Goal: Use online tool/utility: Utilize a website feature to perform a specific function

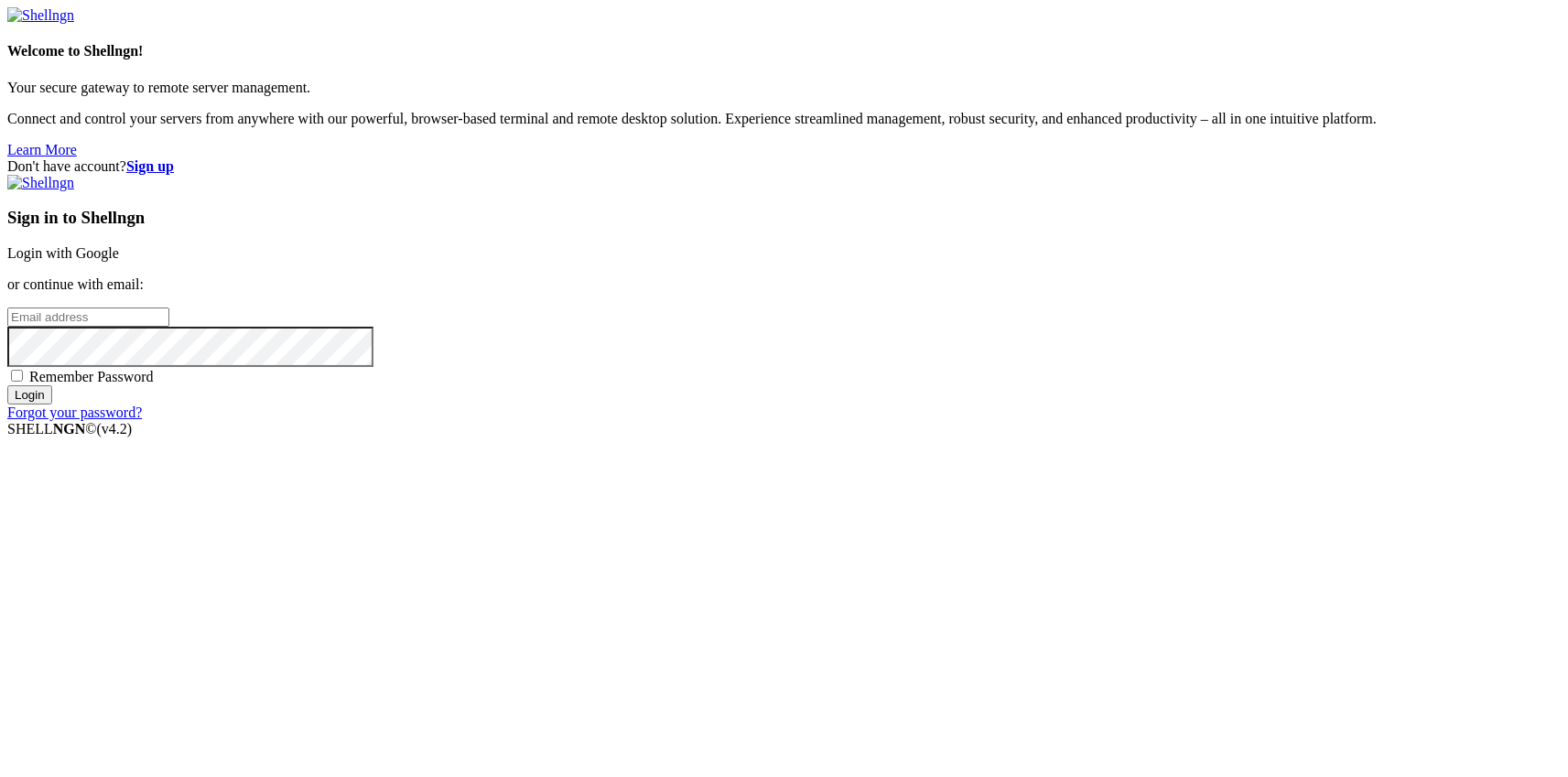
type input "root"
click at [119, 261] on link "Login with Google" at bounding box center [64, 253] width 112 height 15
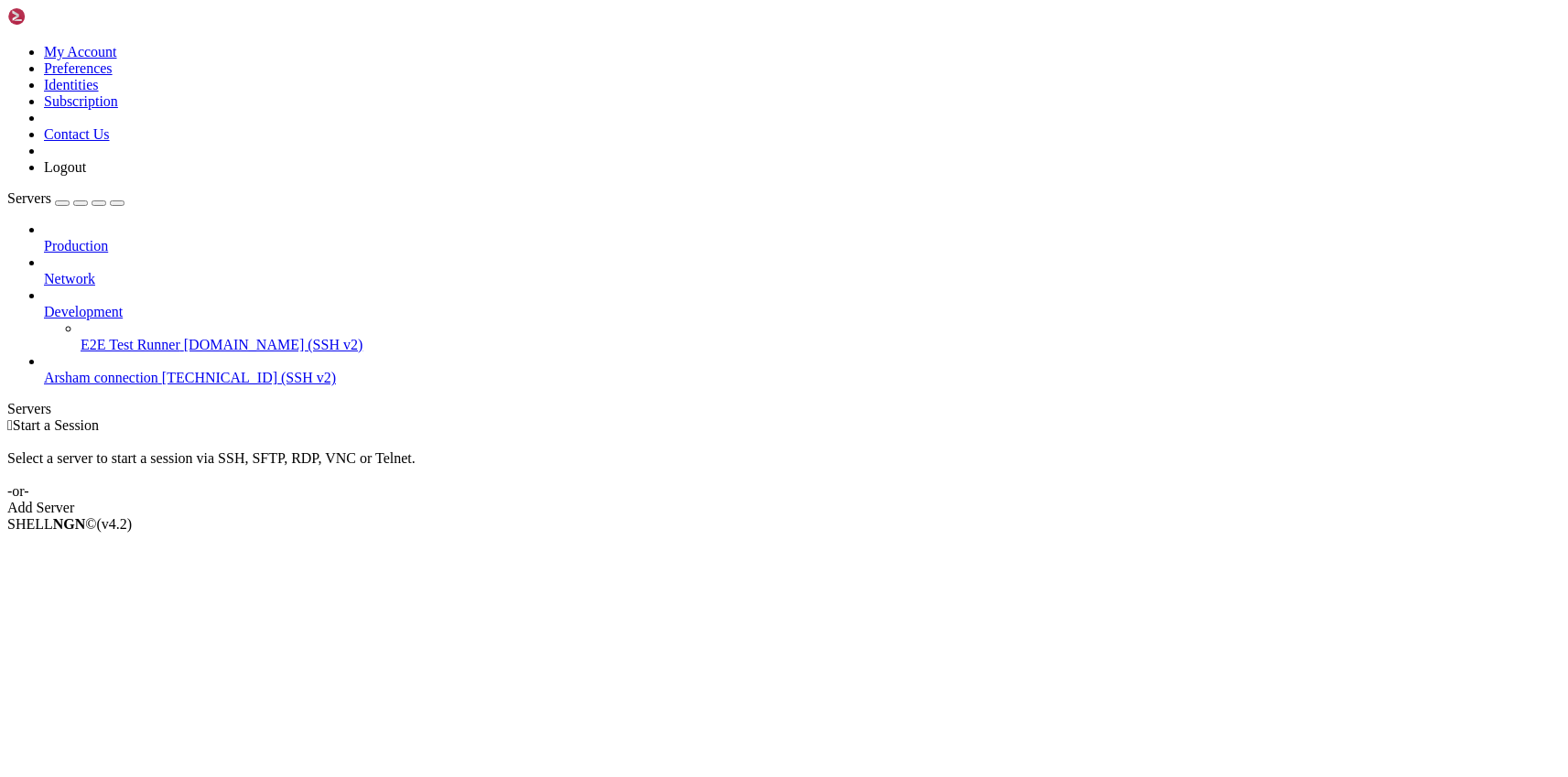
click at [63, 203] on div "button" at bounding box center [63, 203] width 0 height 0
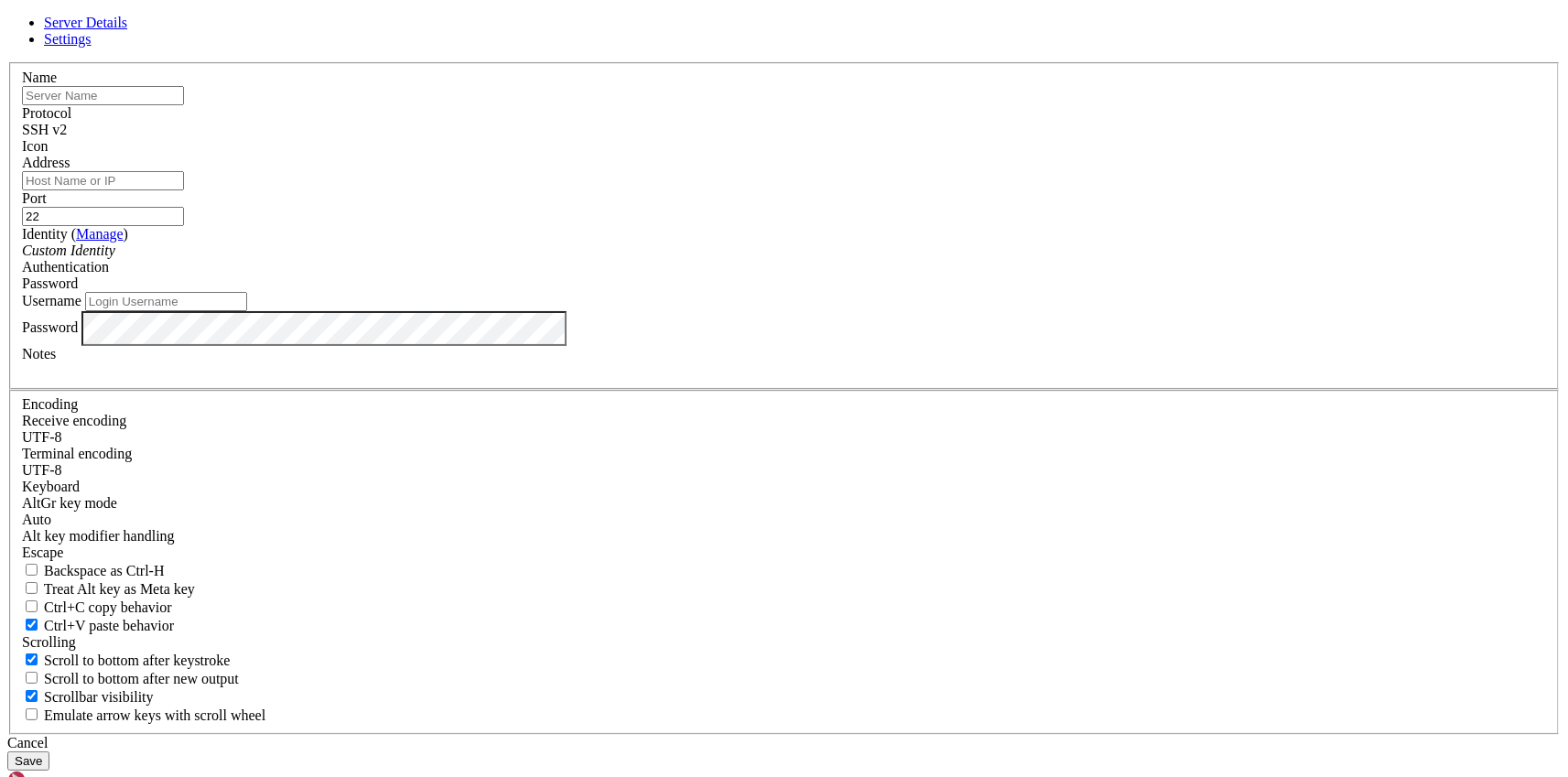
click at [184, 105] on input "text" at bounding box center [103, 96] width 162 height 19
type input "i"
type input "Iranian Server X-UI"
click at [184, 190] on input "Address" at bounding box center [103, 180] width 162 height 19
paste input "[TECHNICAL_ID]"
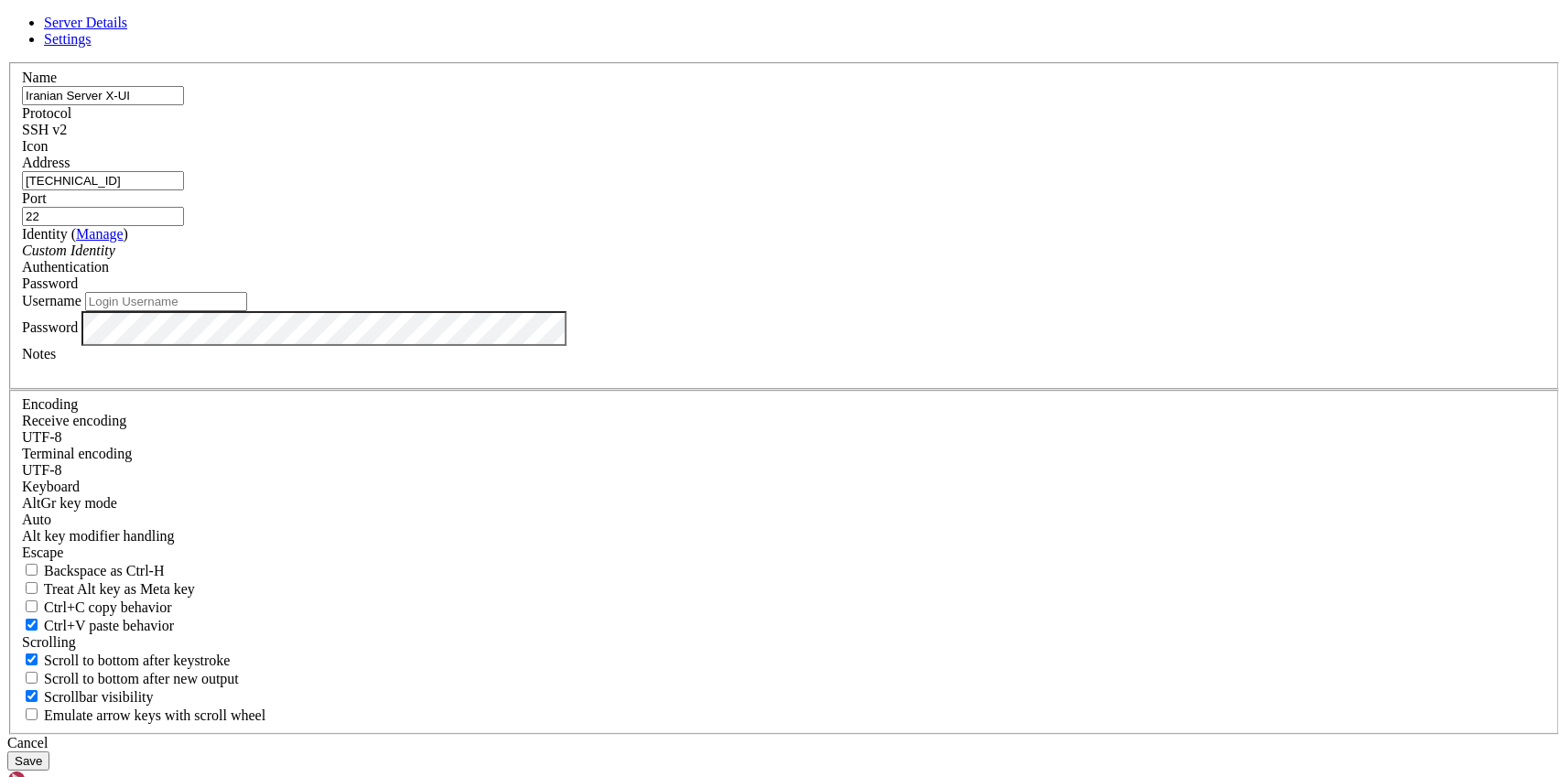
type input "[TECHNICAL_ID]"
click at [247, 312] on input "Username" at bounding box center [166, 301] width 162 height 19
type input "4"
type input "root"
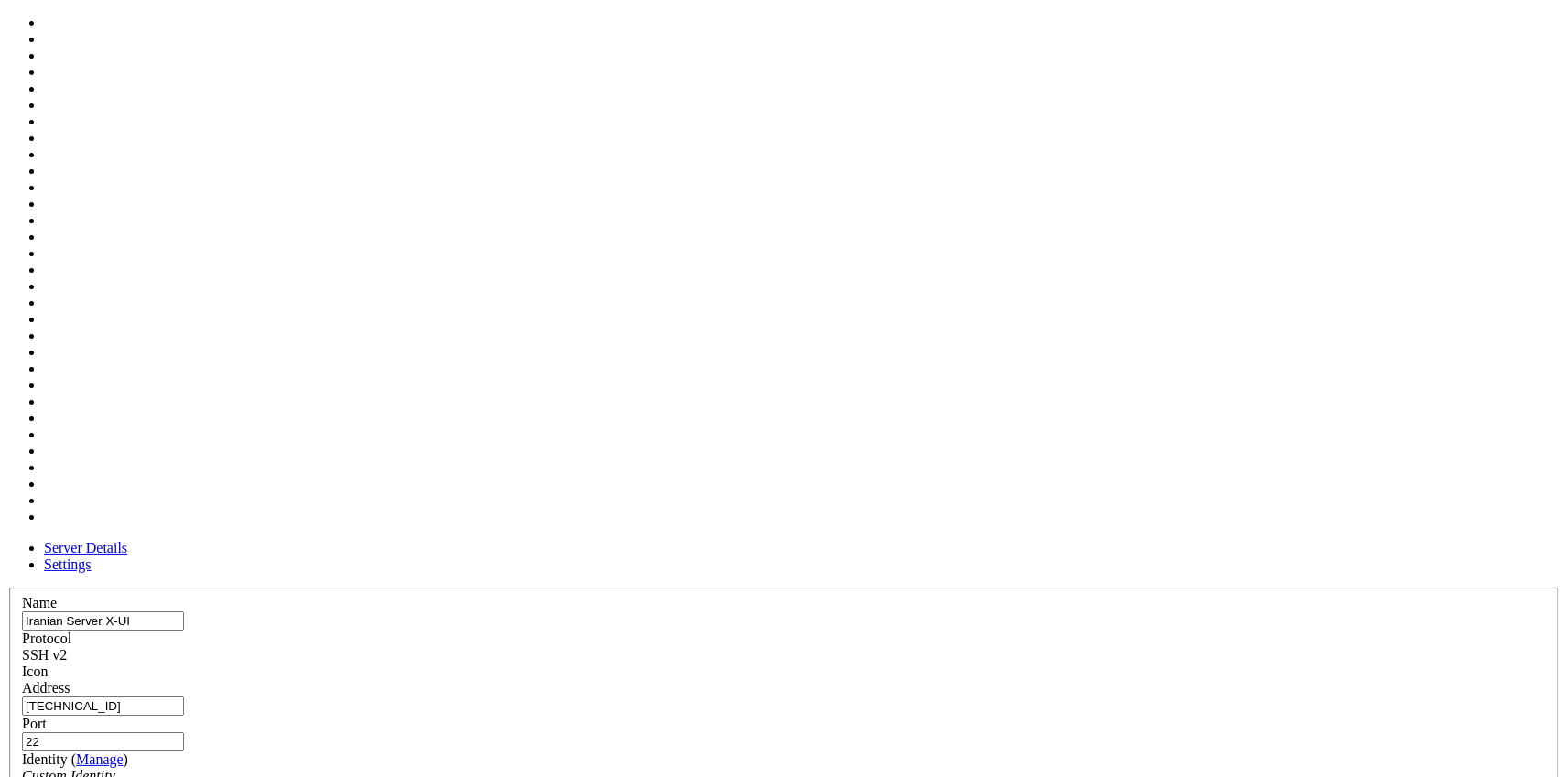
click at [22, 680] on span at bounding box center [22, 680] width 0 height 0
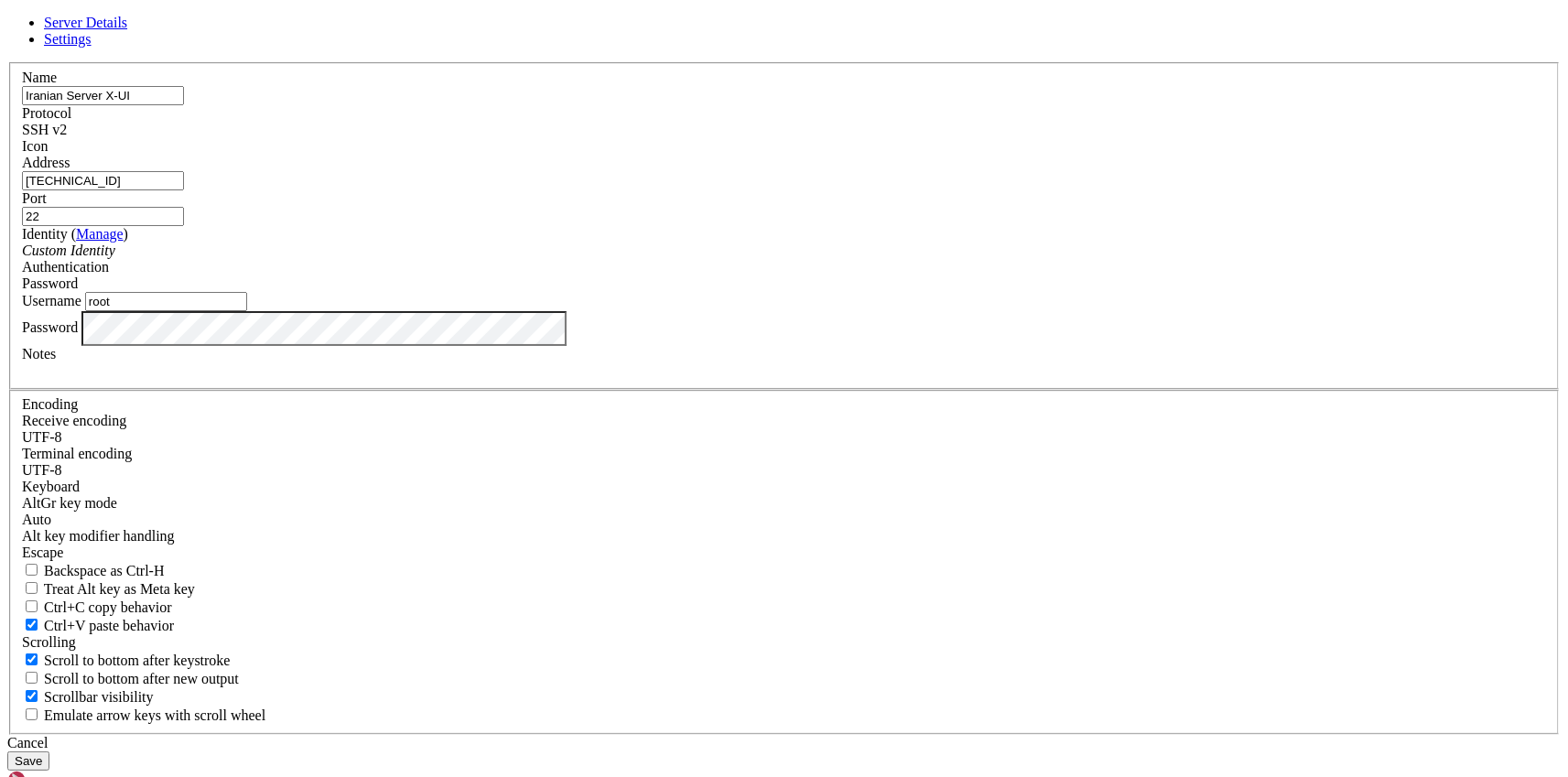
click at [49, 751] on button "Save" at bounding box center [28, 761] width 42 height 19
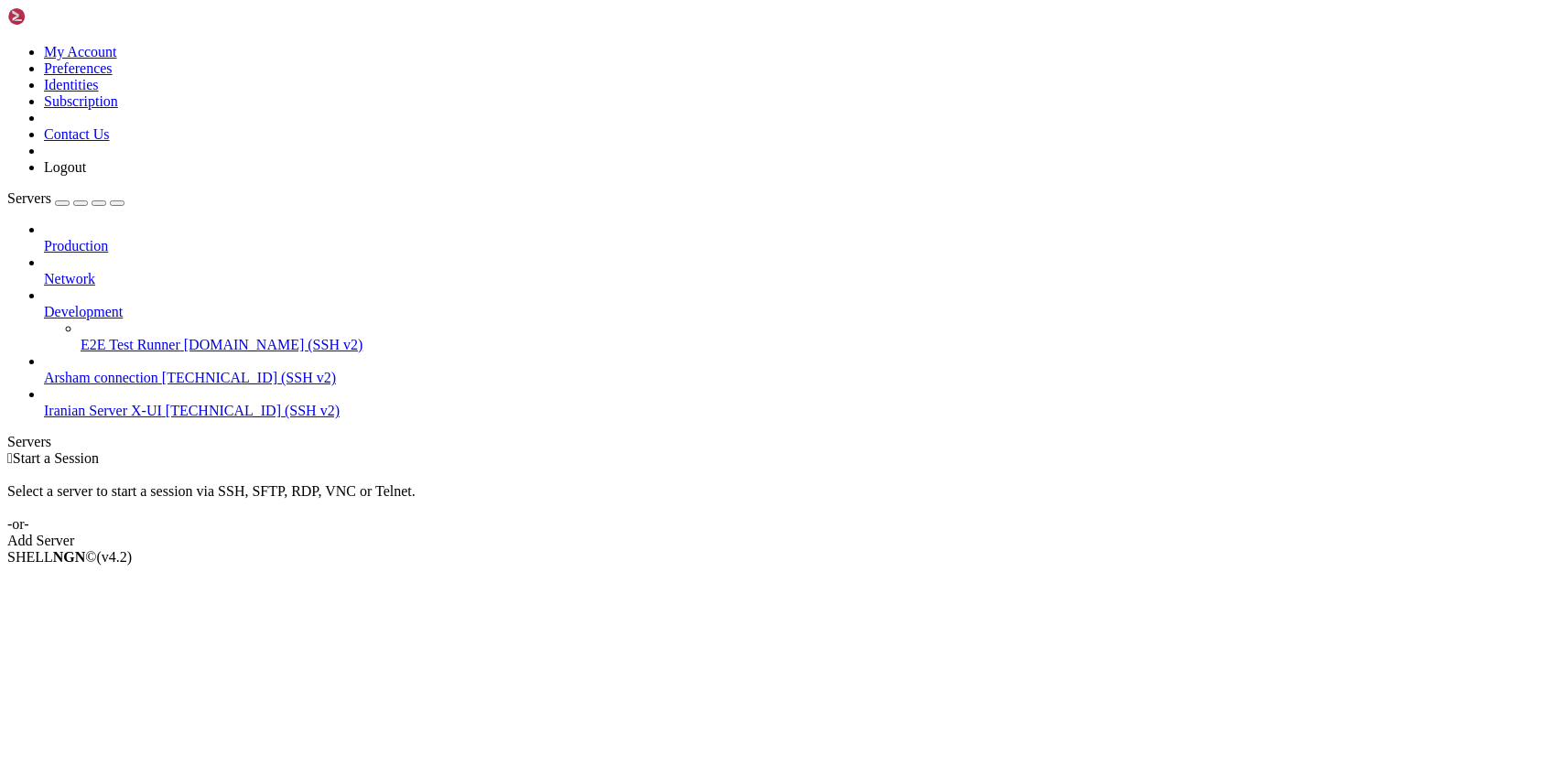
click at [165, 403] on span "[TECHNICAL_ID] (SSH v2)" at bounding box center [252, 410] width 174 height 15
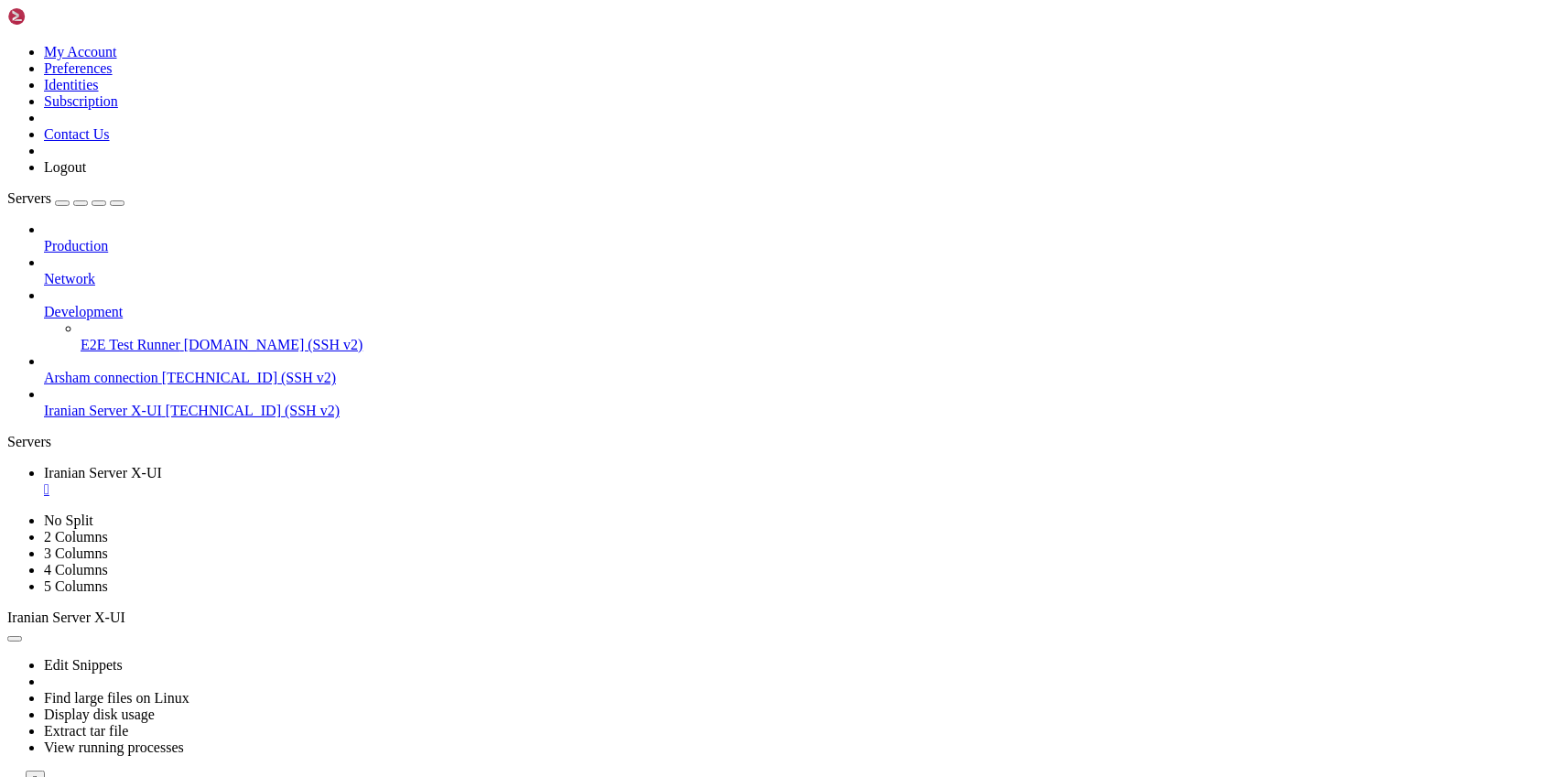
scroll to position [1394, 0]
drag, startPoint x: 105, startPoint y: 1109, endPoint x: 463, endPoint y: 1107, distance: 358.0
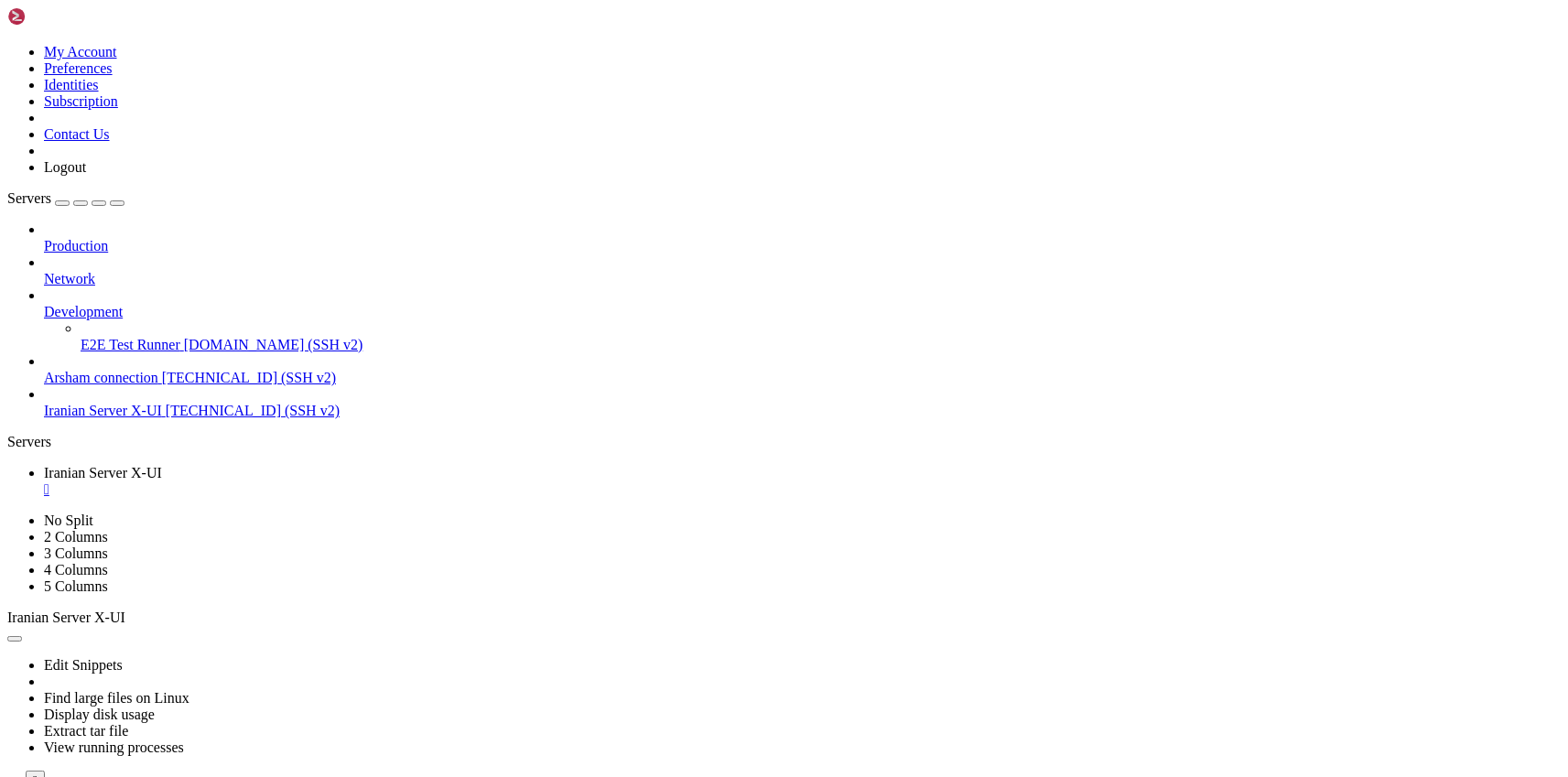
copy span "xXk91PsH4dz6lK3cji"
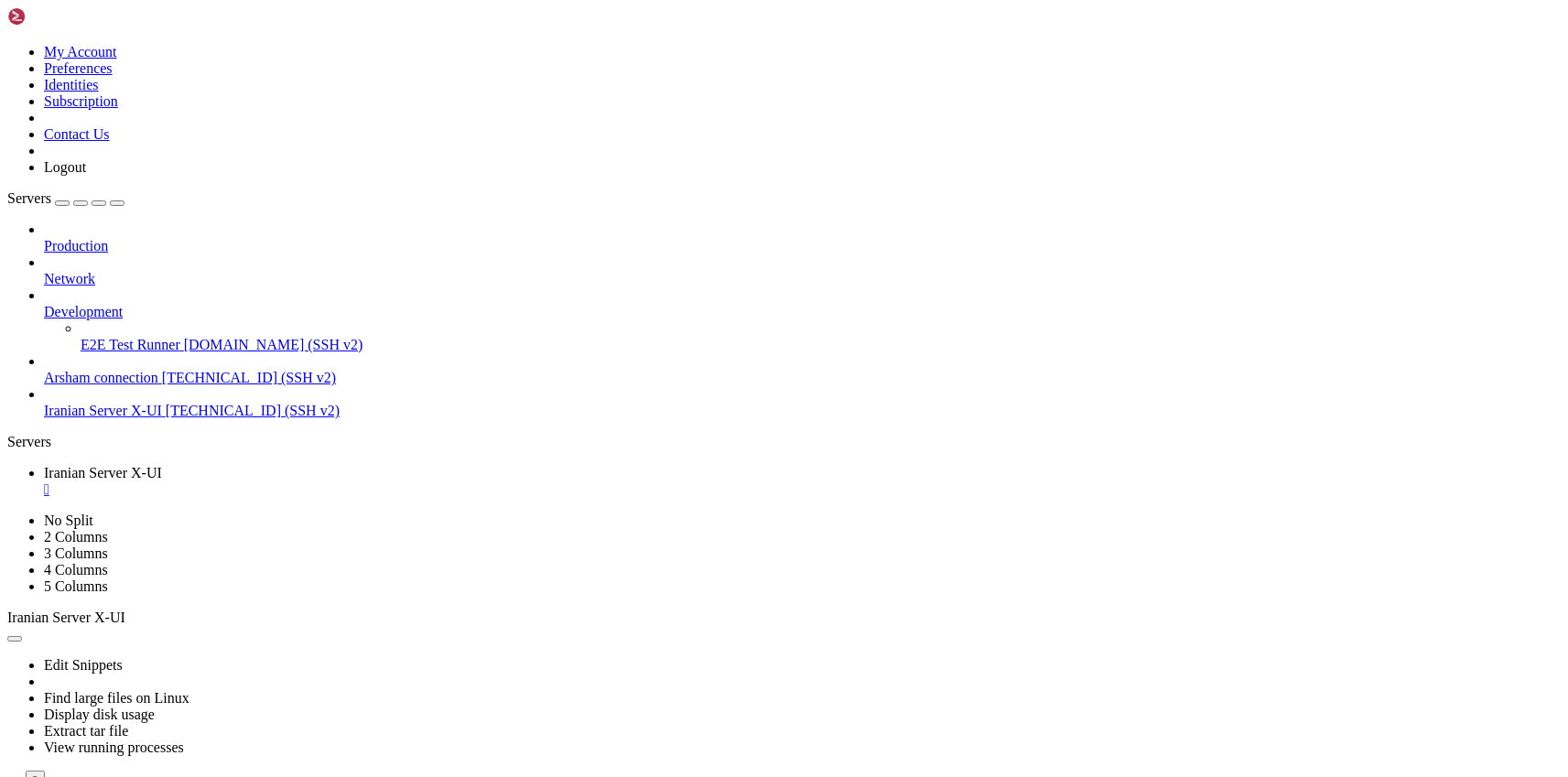
drag, startPoint x: 470, startPoint y: 1110, endPoint x: 107, endPoint y: 1112, distance: 363.0
copy span "[URL][TECHNICAL_ID]"
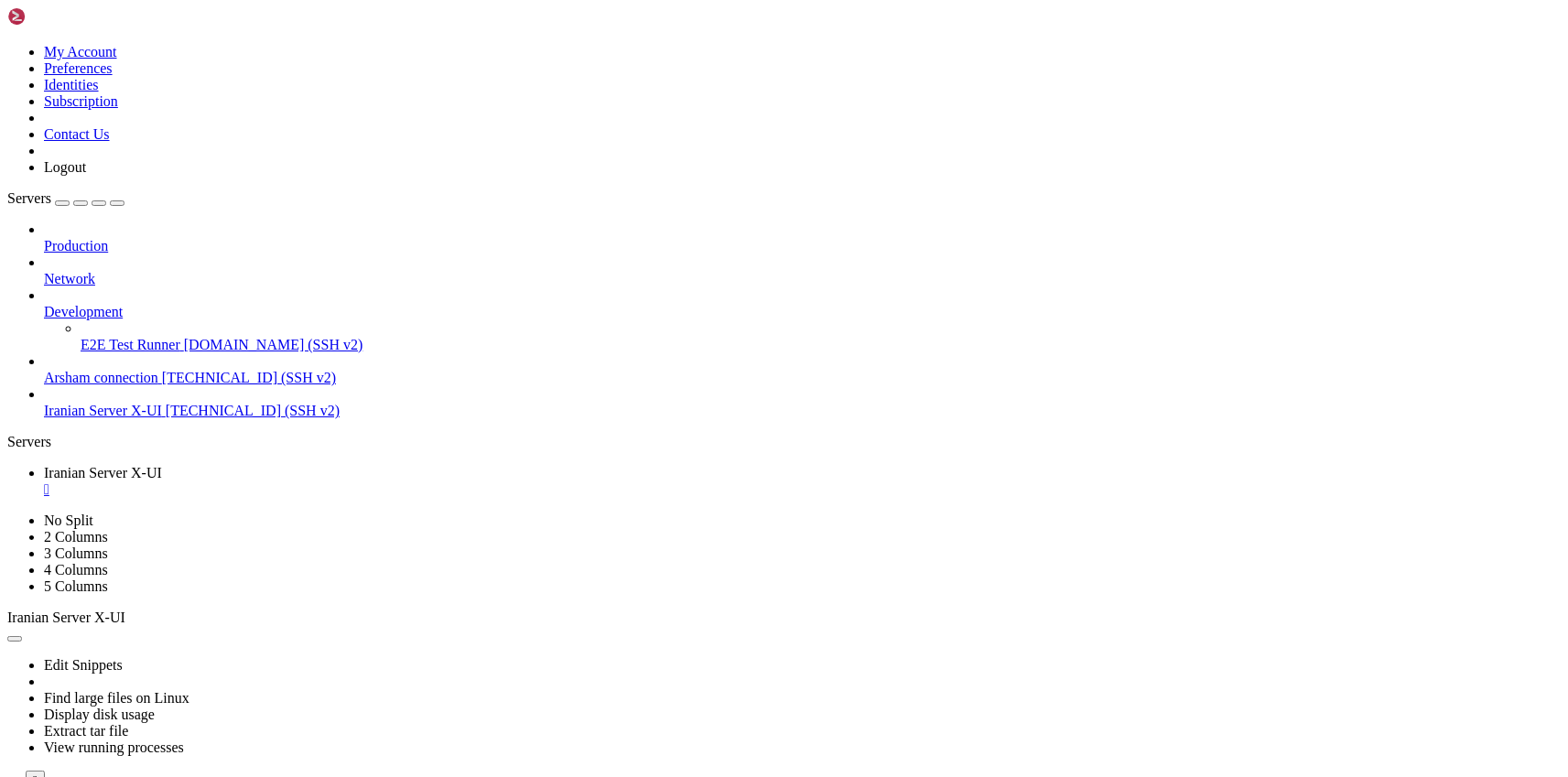
scroll to position [6099, 0]
drag, startPoint x: 172, startPoint y: 1433, endPoint x: 17, endPoint y: 1275, distance: 221.3
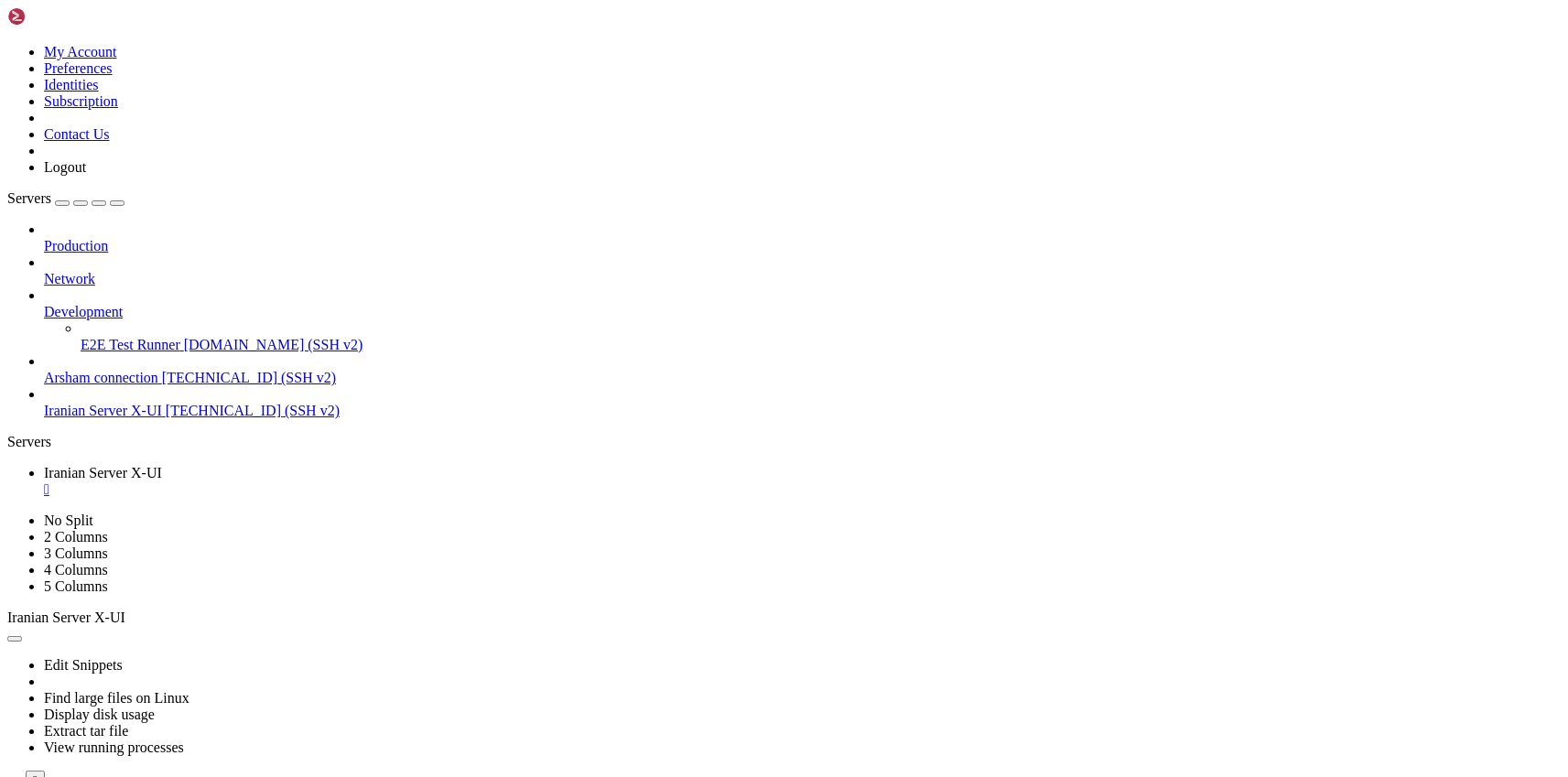
drag, startPoint x: 395, startPoint y: 1519, endPoint x: 16, endPoint y: 1370, distance: 407.2
drag, startPoint x: 10, startPoint y: 1368, endPoint x: 28, endPoint y: 1355, distance: 22.2
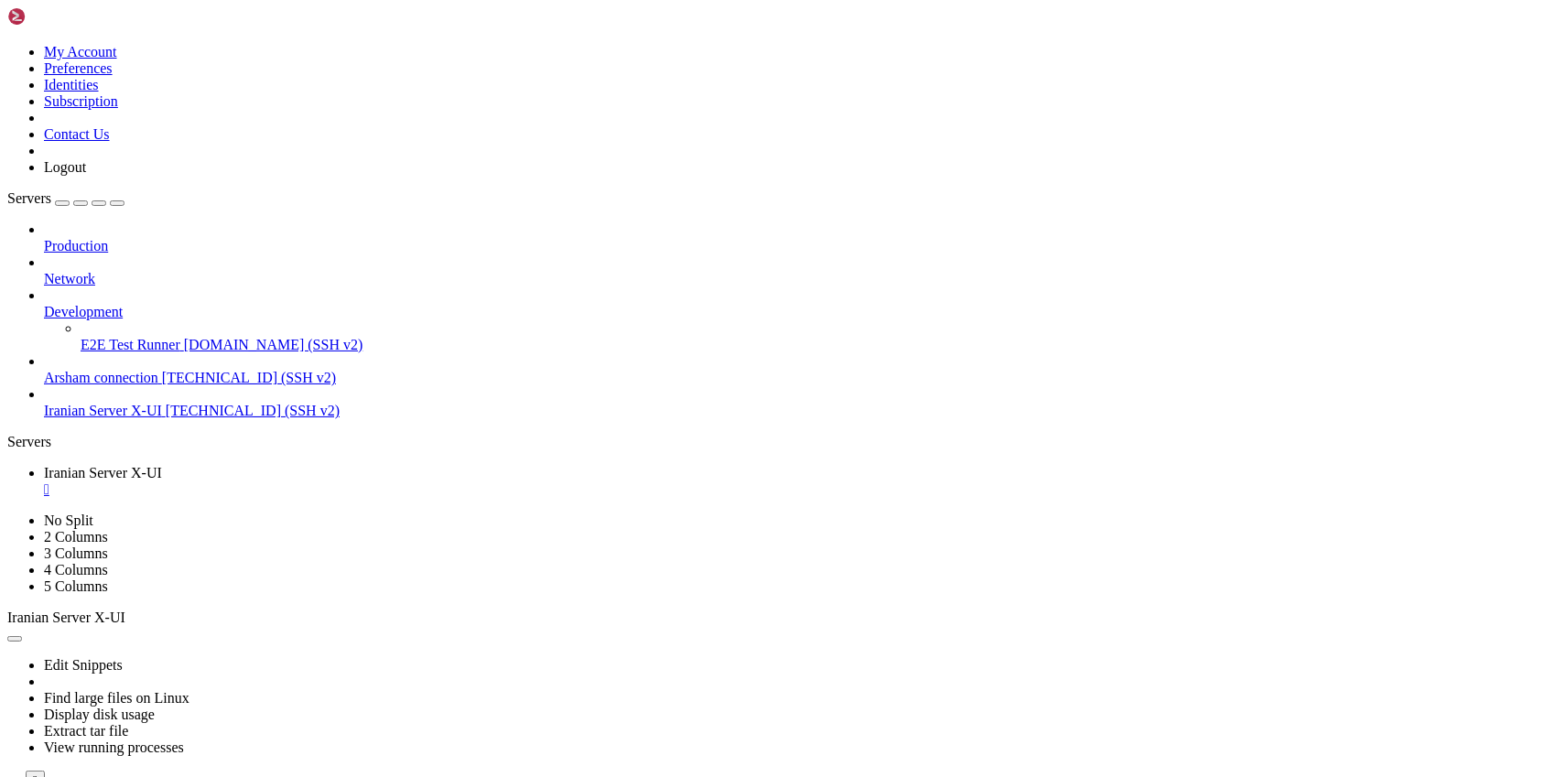
drag, startPoint x: 194, startPoint y: 1435, endPoint x: 15, endPoint y: 1365, distance: 192.2
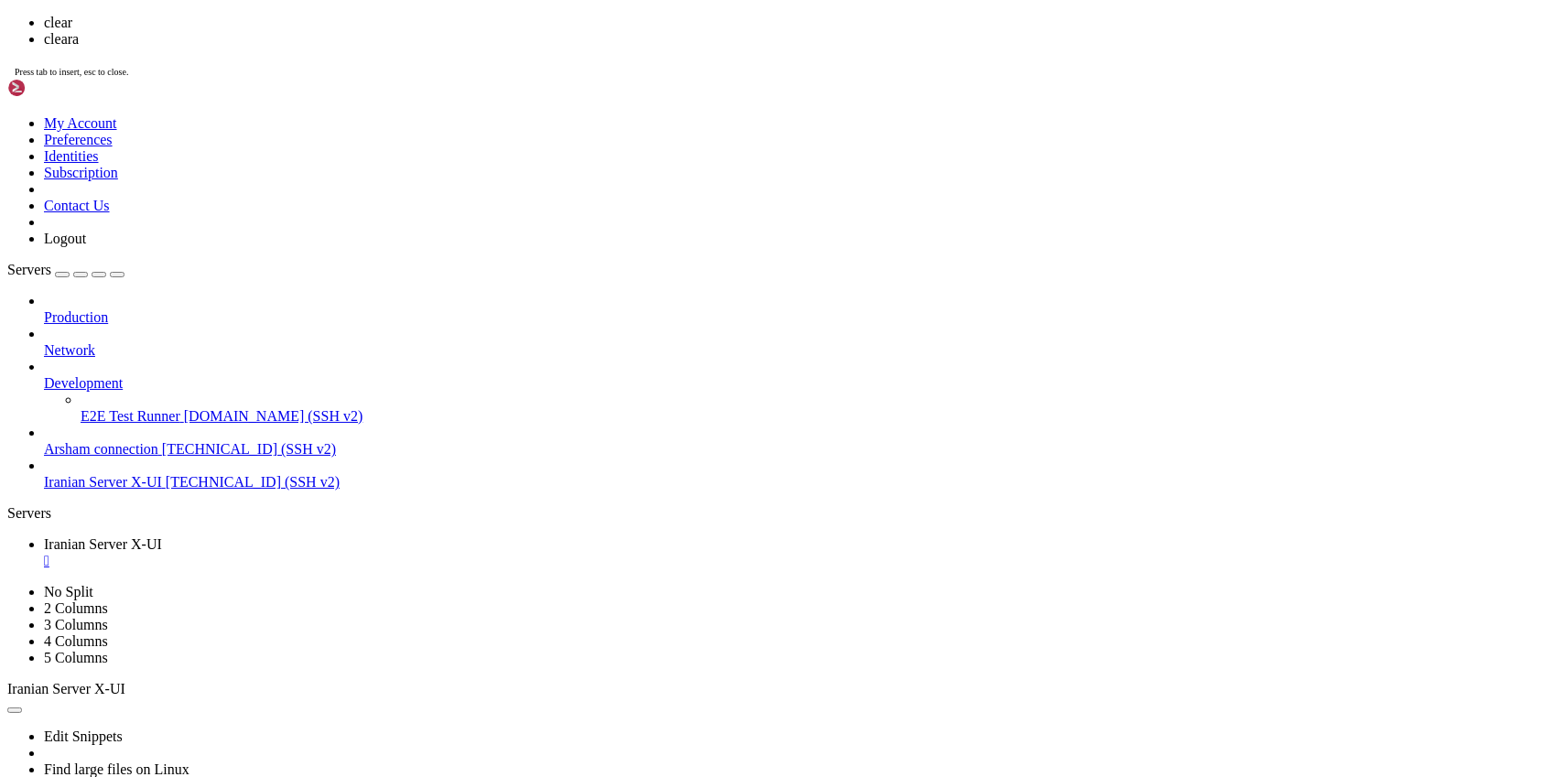
scroll to position [0, 0]
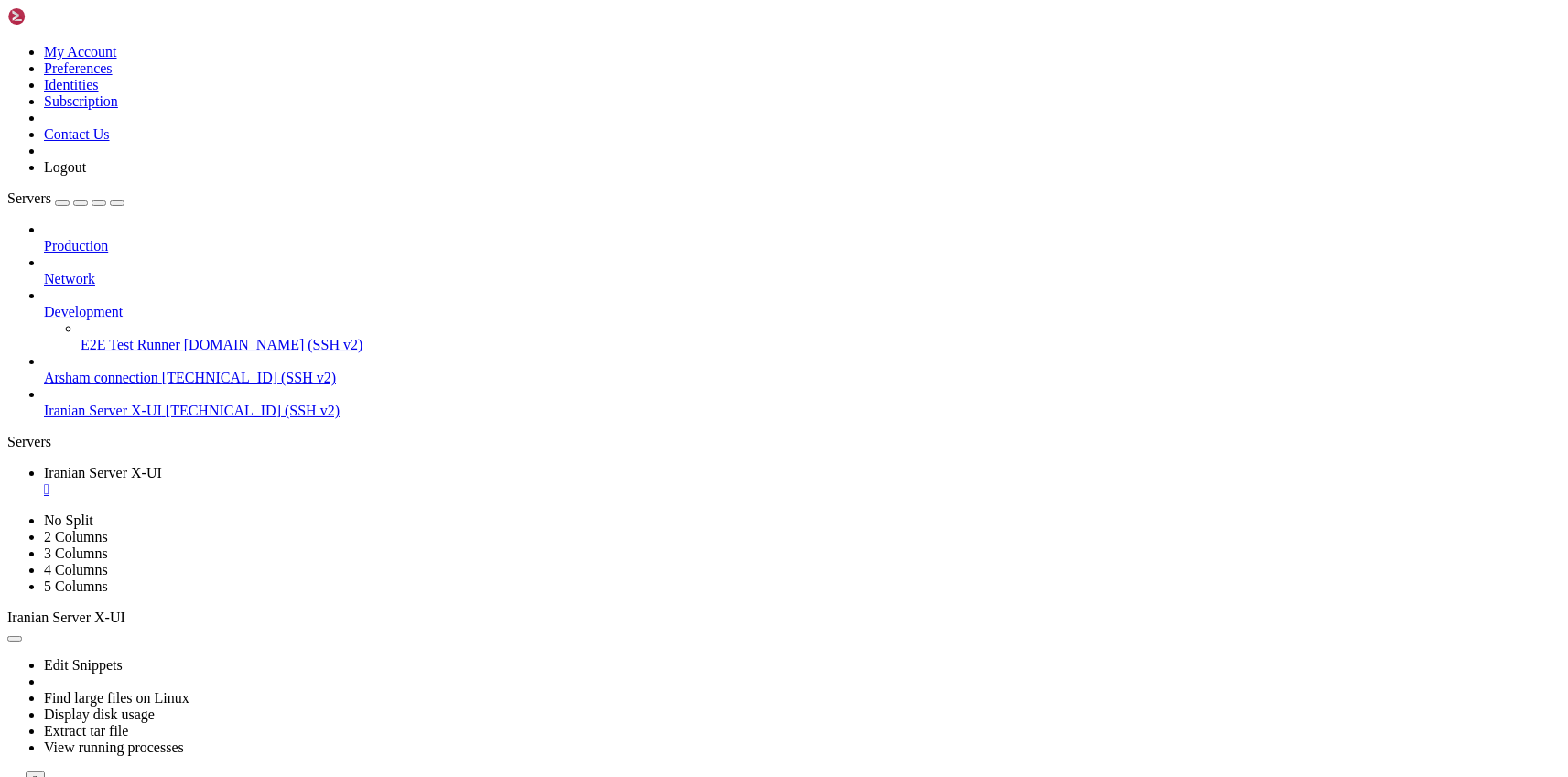
drag, startPoint x: 166, startPoint y: 917, endPoint x: 10, endPoint y: 802, distance: 193.8
drag, startPoint x: 160, startPoint y: 913, endPoint x: 17, endPoint y: 799, distance: 182.9
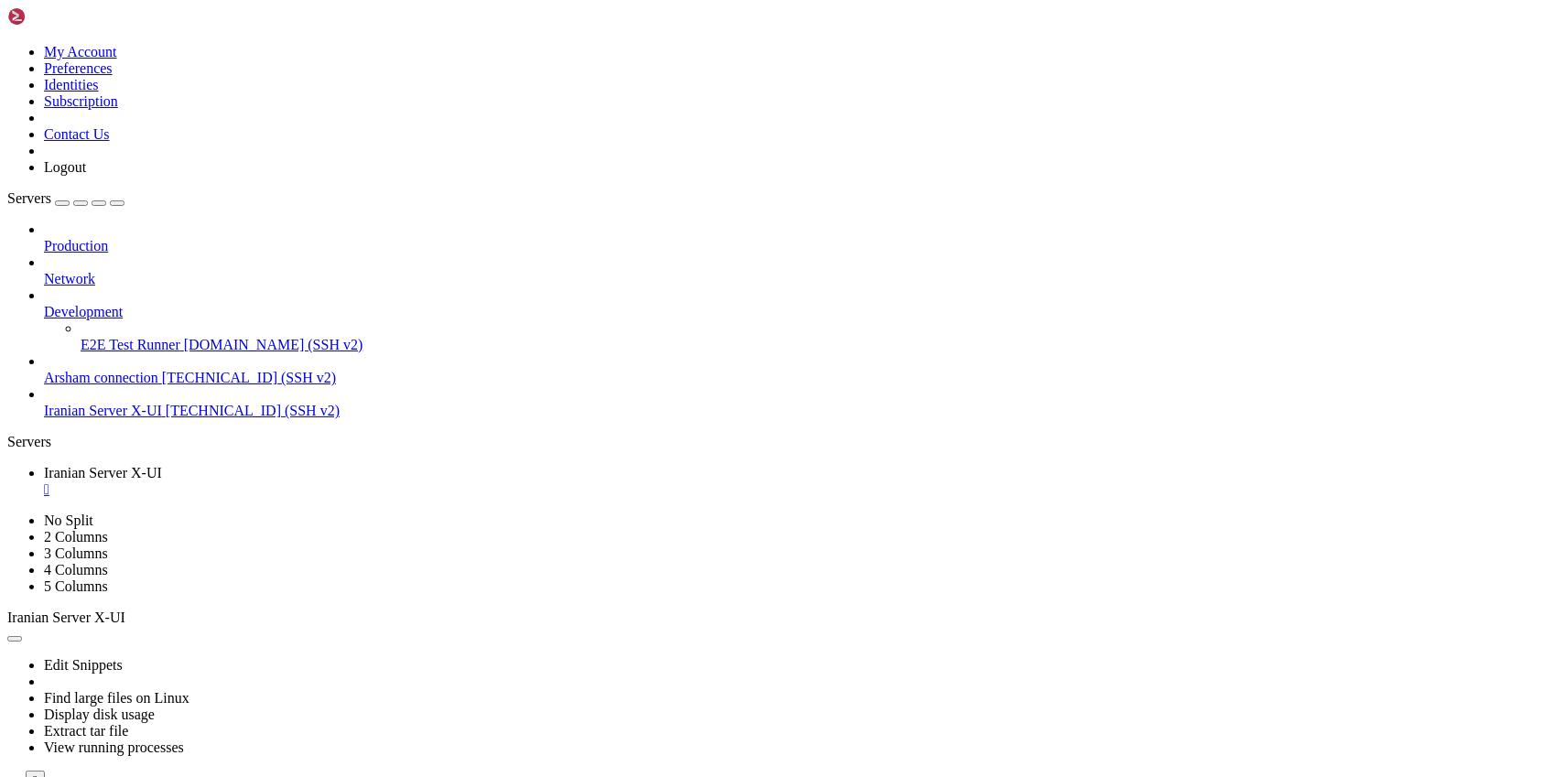
click at [162, 370] on span "[TECHNICAL_ID] (SSH v2)" at bounding box center [249, 377] width 174 height 15
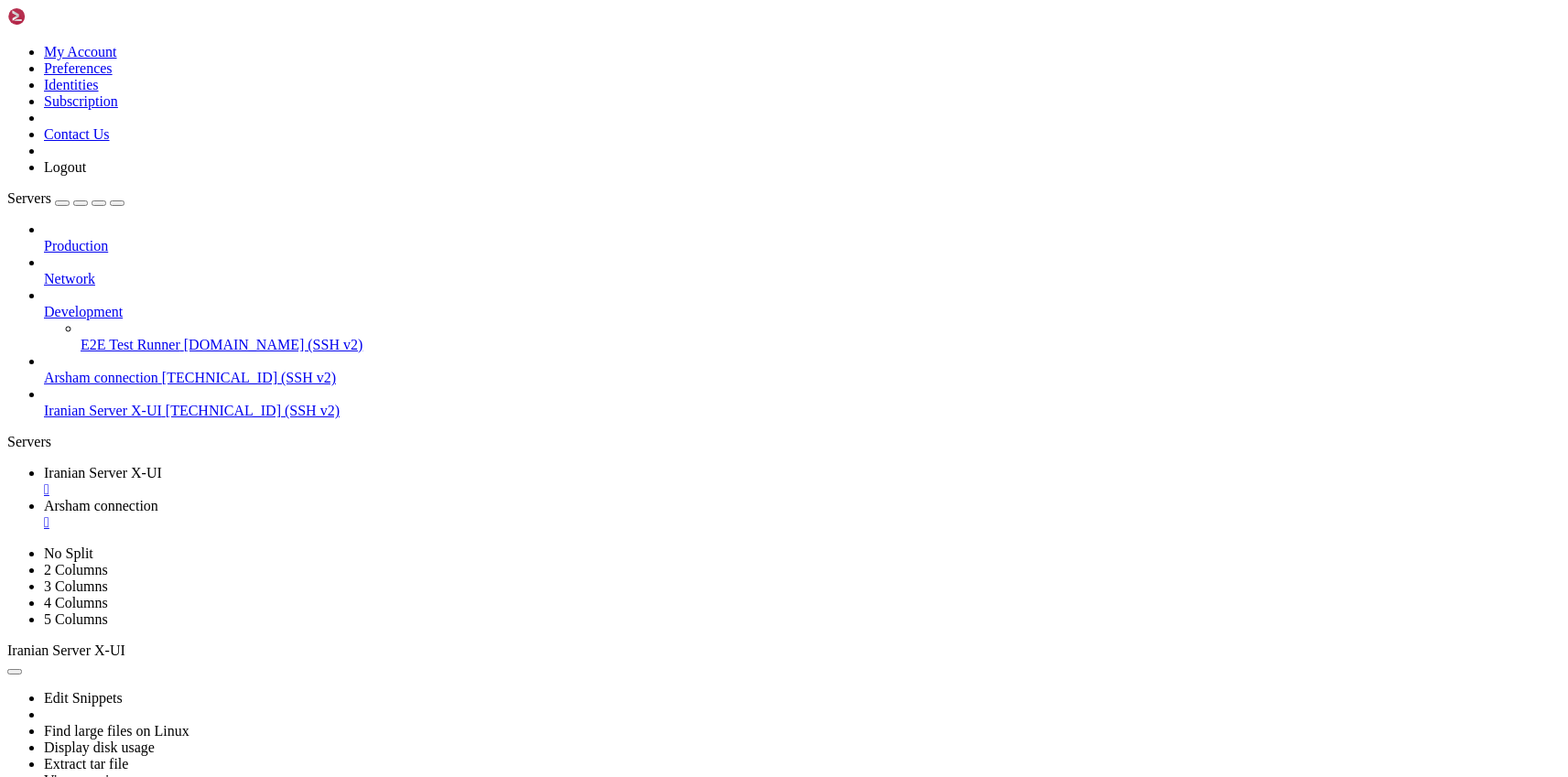
click at [162, 465] on span "Iranian Server X-UI" at bounding box center [103, 473] width 118 height 15
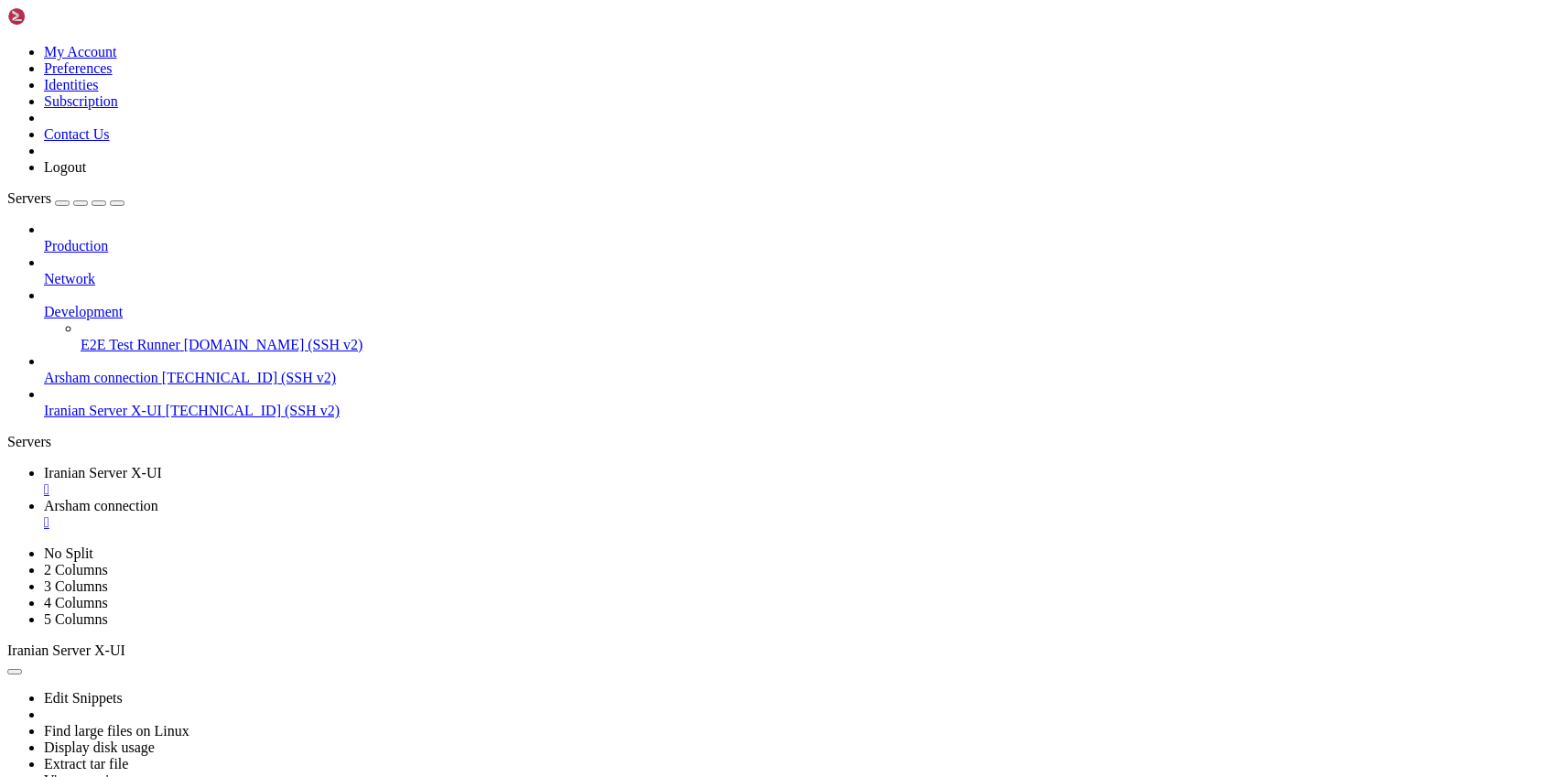
click at [159, 498] on span "Arsham connection" at bounding box center [101, 505] width 114 height 15
click at [387, 482] on div "" at bounding box center [802, 489] width 1517 height 16
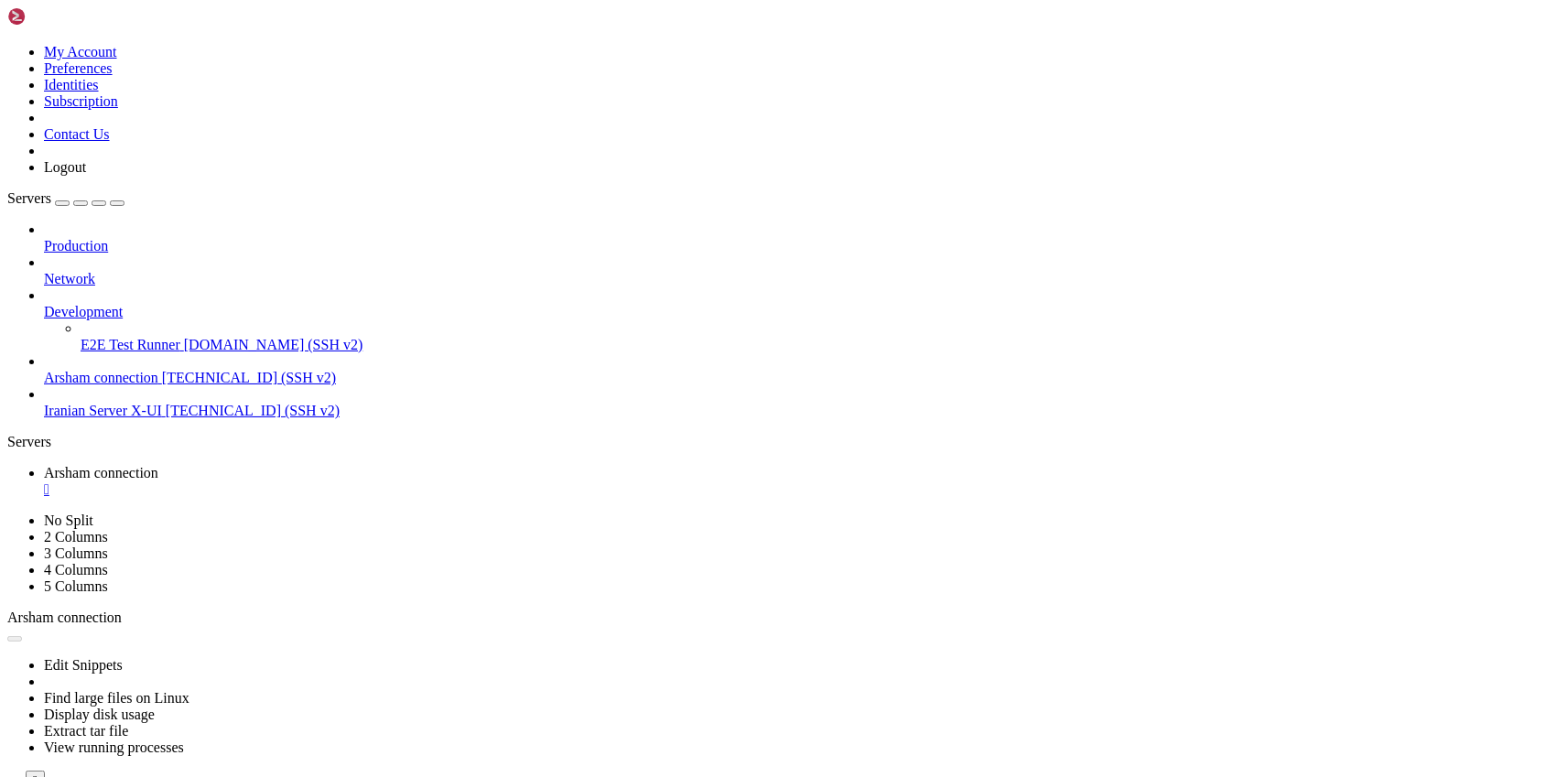
click at [165, 403] on span "[TECHNICAL_ID] (SSH v2)" at bounding box center [252, 410] width 174 height 15
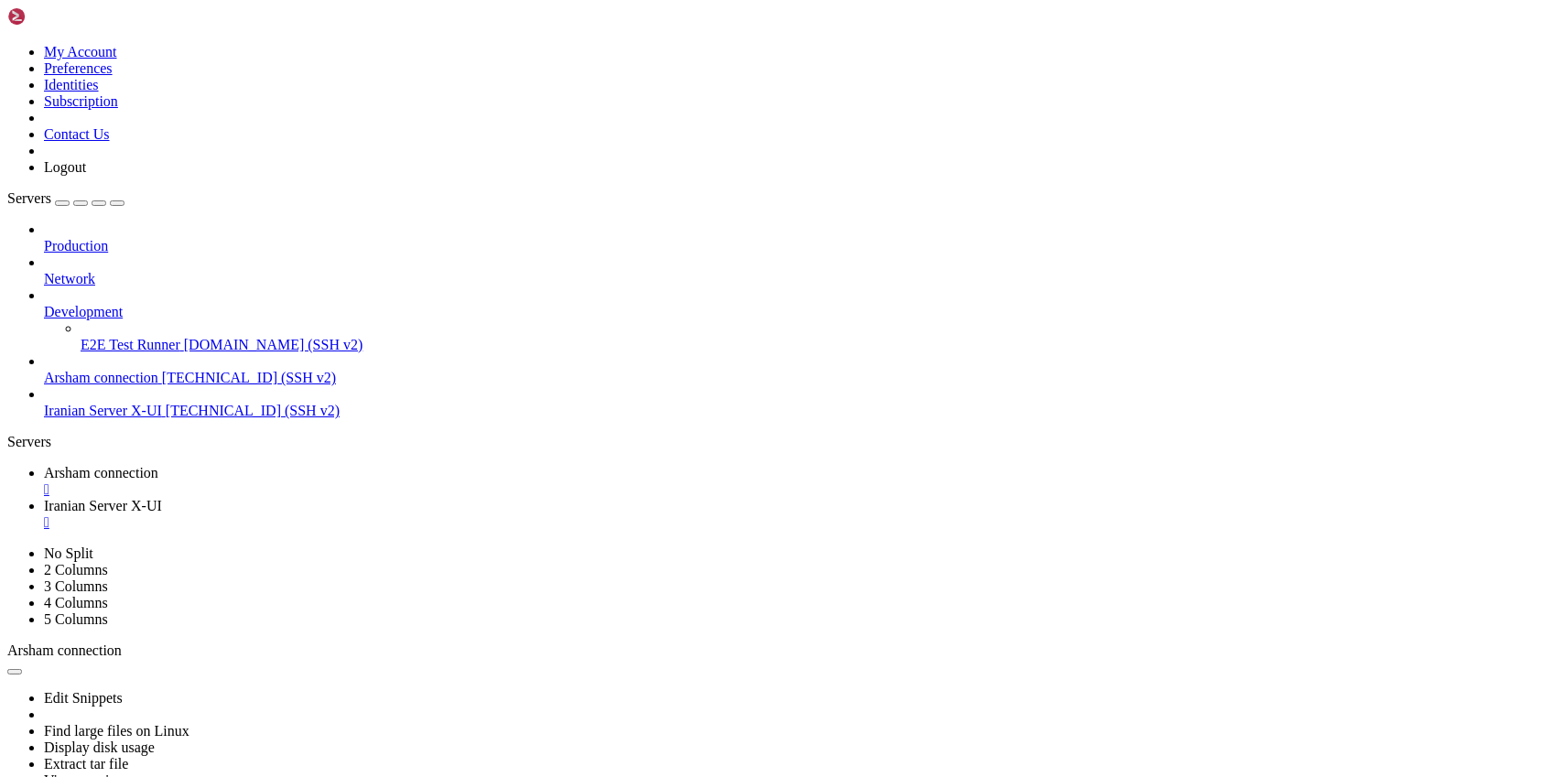
click at [159, 465] on span "Arsham connection" at bounding box center [101, 473] width 114 height 15
click at [162, 498] on span "Iranian Server X-UI" at bounding box center [103, 505] width 118 height 15
click at [388, 482] on div "" at bounding box center [802, 489] width 1517 height 16
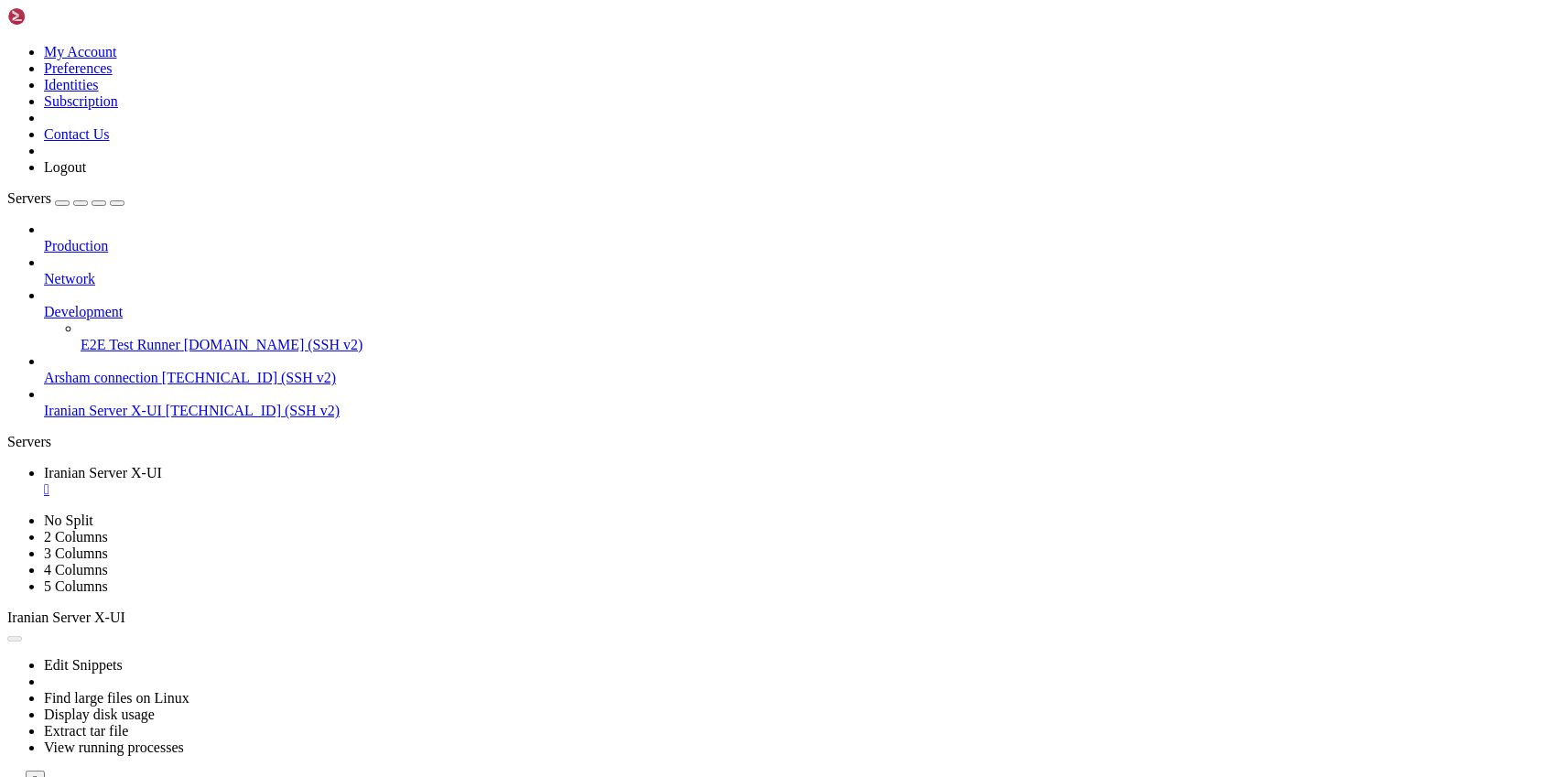
click at [162, 370] on span "[TECHNICAL_ID] (SSH v2)" at bounding box center [249, 377] width 174 height 15
